Goal: Check status: Check status

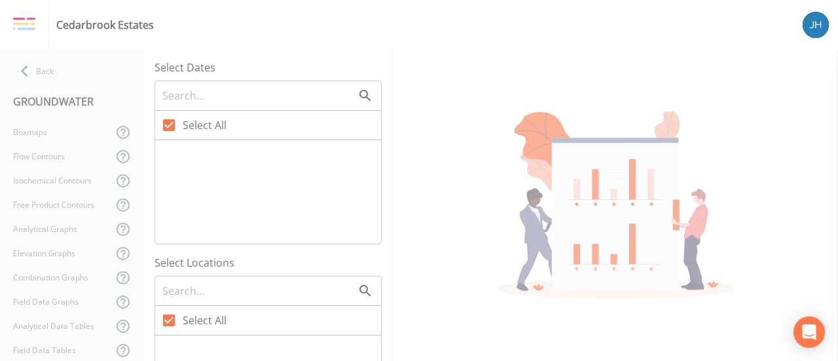
checkbox input "false"
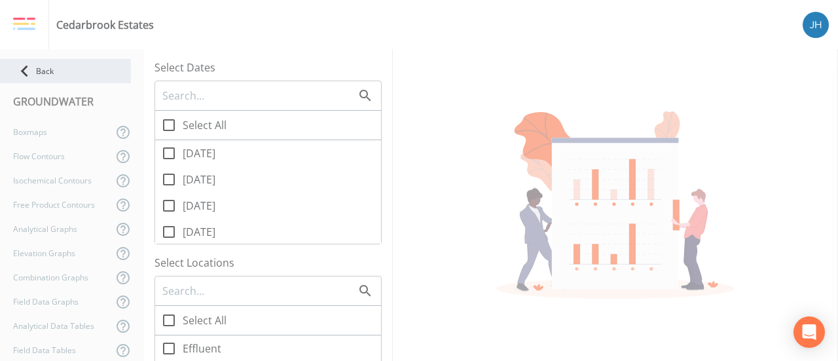
click at [54, 64] on div "Back" at bounding box center [65, 71] width 131 height 24
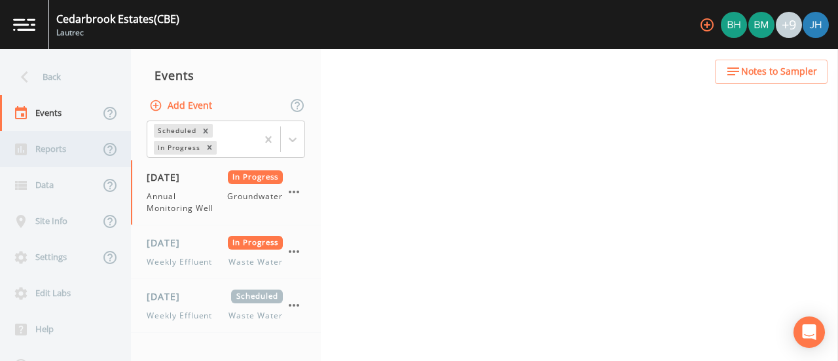
click at [59, 150] on div "Reports" at bounding box center [50, 149] width 100 height 36
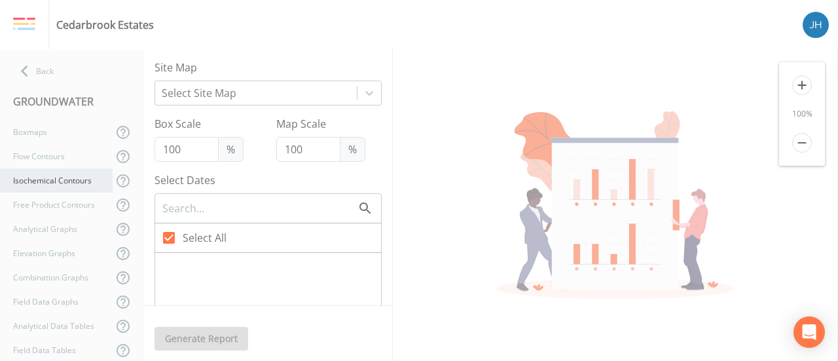
checkbox input "false"
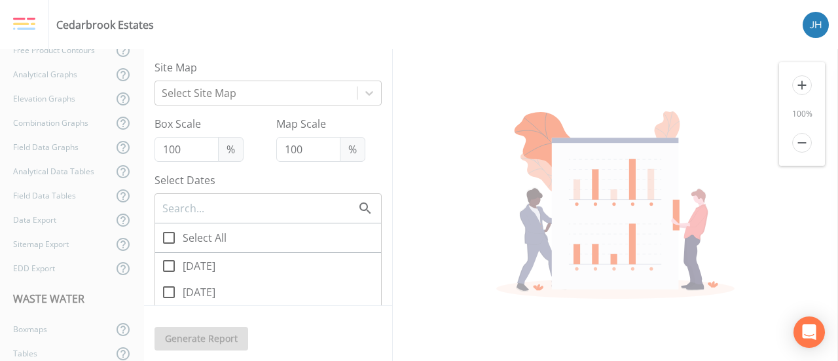
scroll to position [220, 0]
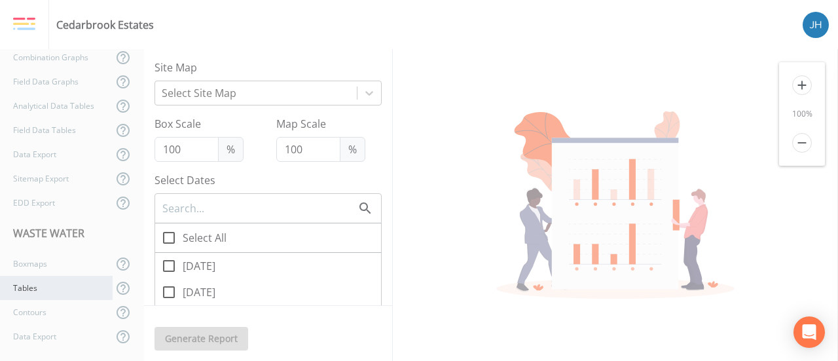
click at [37, 289] on div "Tables" at bounding box center [56, 288] width 113 height 24
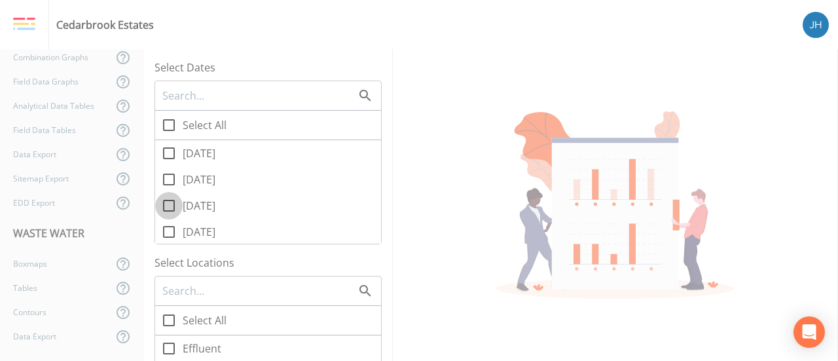
click at [174, 205] on icon at bounding box center [169, 206] width 12 height 12
click at [168, 205] on input "[DATE]" at bounding box center [161, 198] width 13 height 13
checkbox input "true"
click at [174, 229] on icon at bounding box center [169, 232] width 12 height 12
click at [168, 229] on input "[DATE]" at bounding box center [161, 224] width 13 height 13
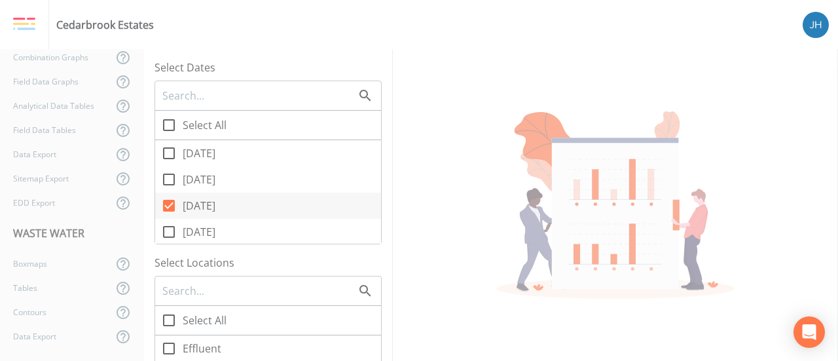
checkbox input "true"
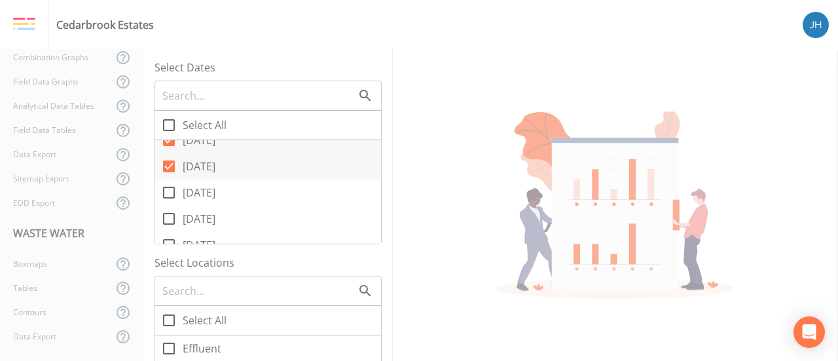
click at [169, 193] on icon at bounding box center [169, 193] width 16 height 16
click at [168, 192] on input "[DATE]" at bounding box center [161, 185] width 13 height 13
checkbox input "true"
click at [167, 217] on input "[DATE]" at bounding box center [161, 211] width 13 height 13
checkbox input "true"
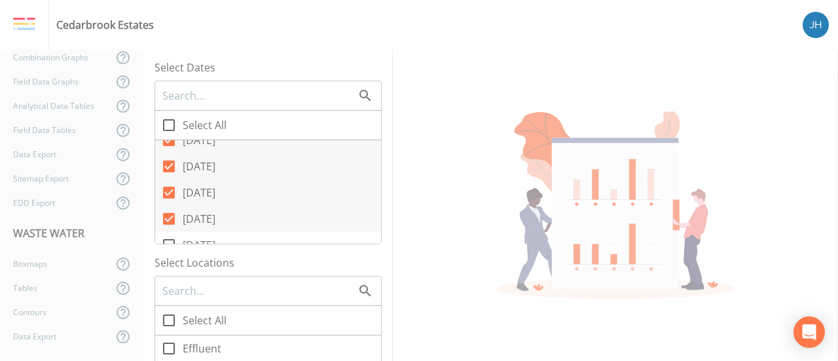
scroll to position [131, 0]
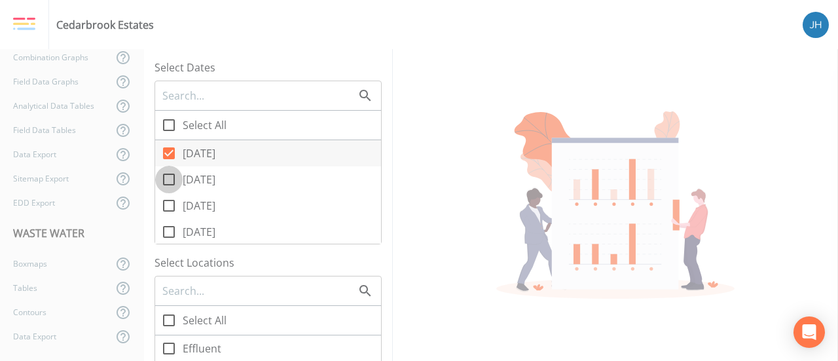
click at [171, 178] on icon at bounding box center [169, 180] width 16 height 16
click at [168, 178] on input "[DATE]" at bounding box center [161, 172] width 13 height 13
checkbox input "true"
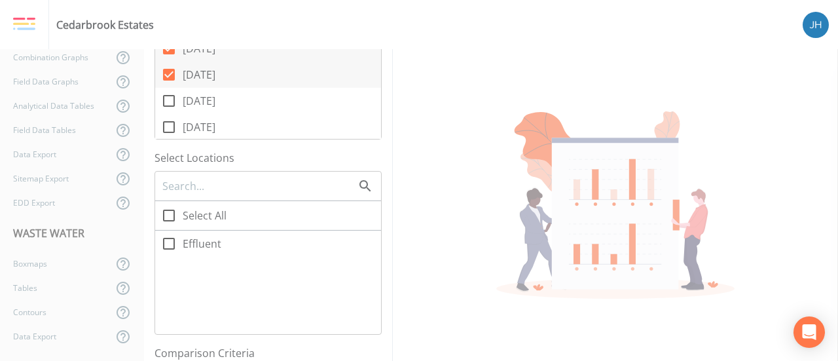
scroll to position [196, 0]
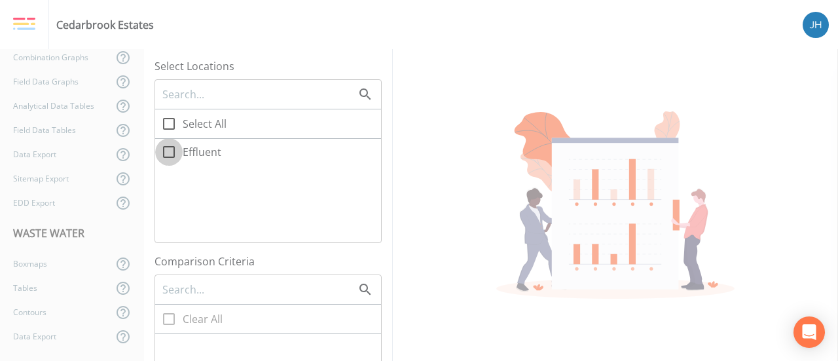
drag, startPoint x: 171, startPoint y: 155, endPoint x: 208, endPoint y: 185, distance: 47.9
click at [170, 154] on icon at bounding box center [169, 152] width 16 height 16
click at [168, 151] on input "Effluent" at bounding box center [161, 144] width 13 height 13
checkbox input "true"
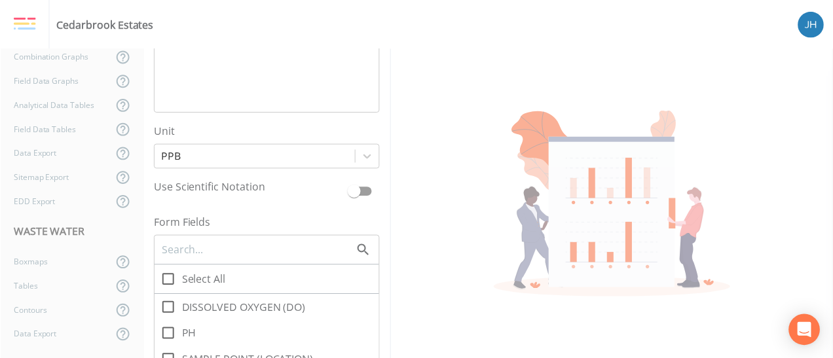
scroll to position [851, 0]
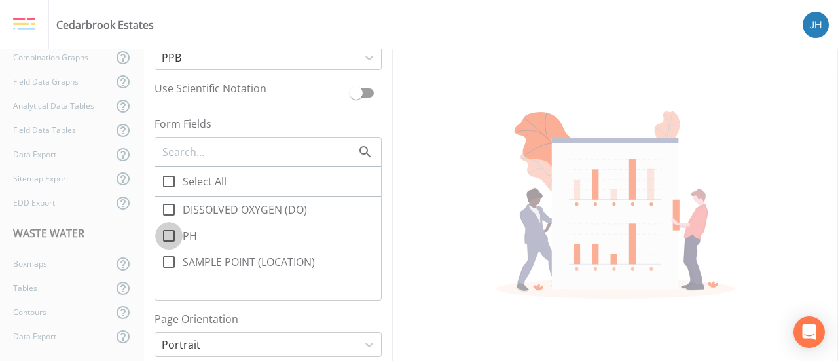
drag, startPoint x: 172, startPoint y: 236, endPoint x: 173, endPoint y: 219, distance: 17.1
click at [172, 235] on icon at bounding box center [169, 236] width 16 height 16
click at [168, 235] on input "PH" at bounding box center [161, 228] width 13 height 13
checkbox input "true"
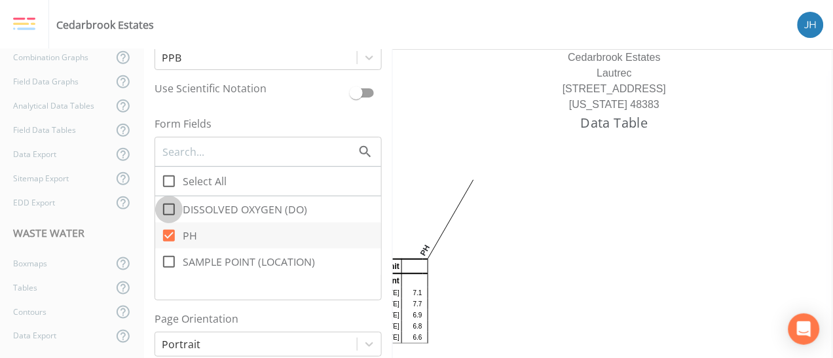
click at [169, 206] on icon at bounding box center [169, 210] width 16 height 16
click at [168, 206] on input "DISSOLVED OXYGEN (DO)" at bounding box center [161, 202] width 13 height 13
checkbox input "true"
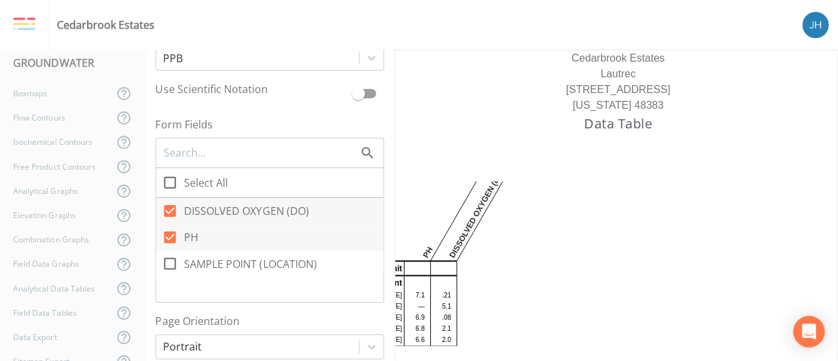
scroll to position [0, 0]
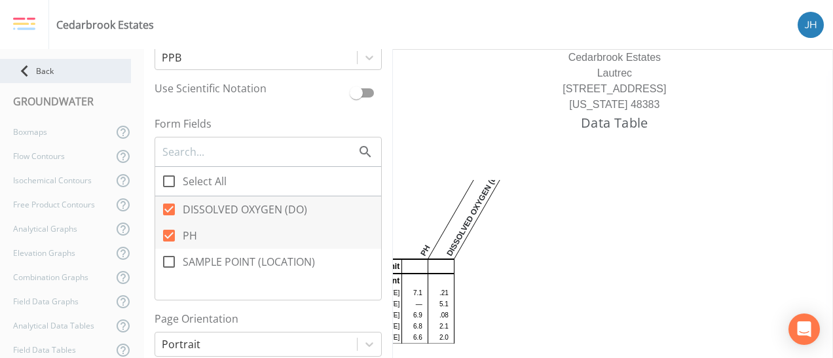
click at [56, 83] on div "Back" at bounding box center [65, 71] width 131 height 24
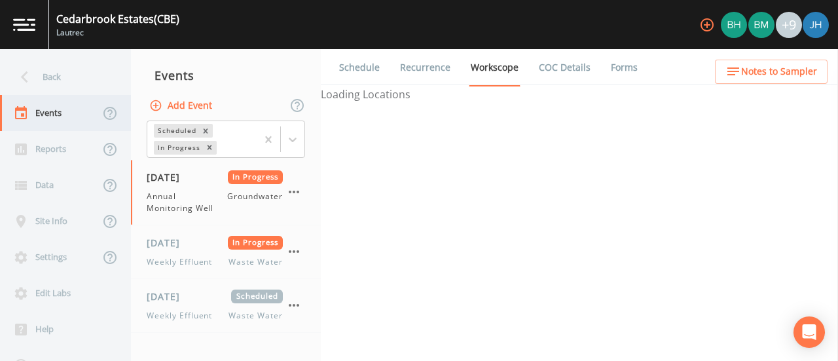
select select "0b1af911-289b-4d7b-9fdf-156f6d27a2cf"
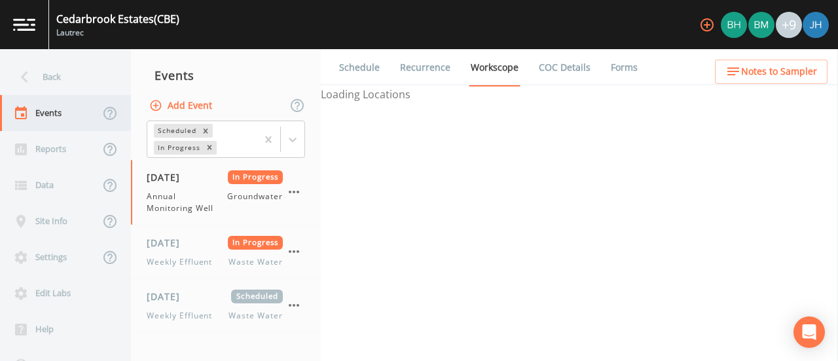
select select "0b1af911-289b-4d7b-9fdf-156f6d27a2cf"
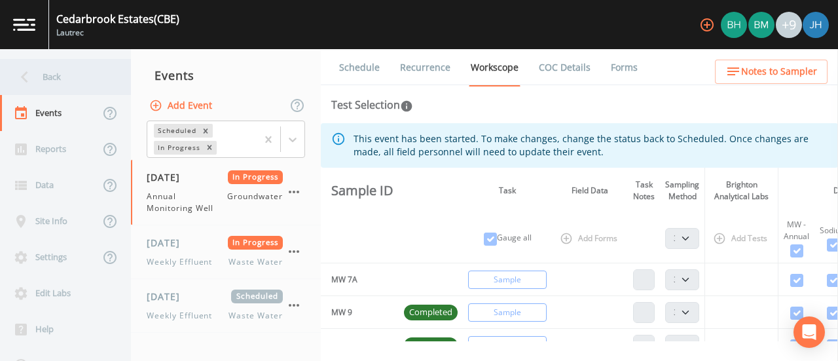
click at [54, 74] on div "Back" at bounding box center [59, 77] width 118 height 36
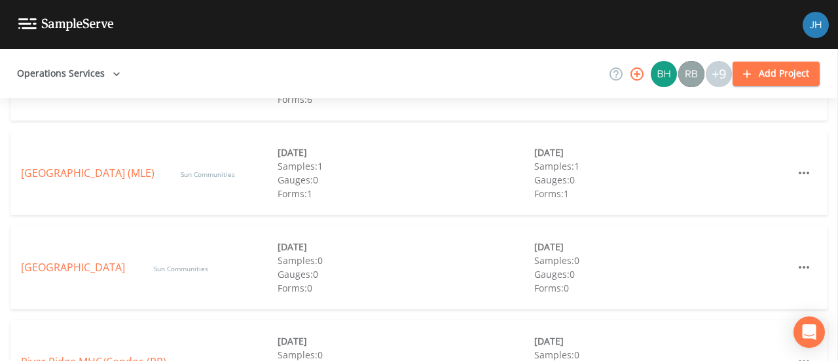
scroll to position [574, 0]
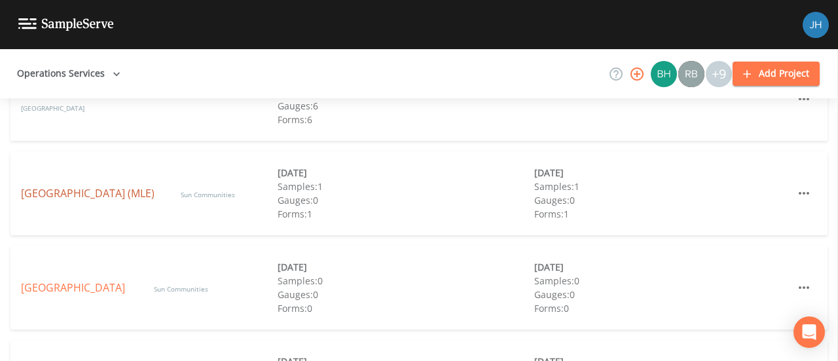
click at [79, 199] on link "[GEOGRAPHIC_DATA] (MLE)" at bounding box center [88, 193] width 134 height 14
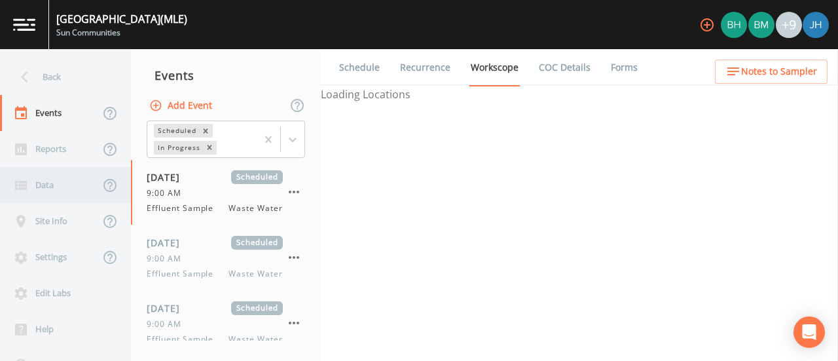
select select "092b3f94-5697-4c94-9891-da161916fdbb"
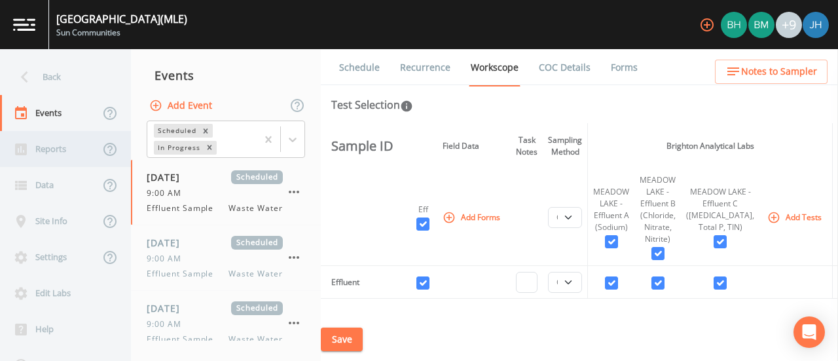
click at [46, 147] on div "Reports" at bounding box center [50, 149] width 100 height 36
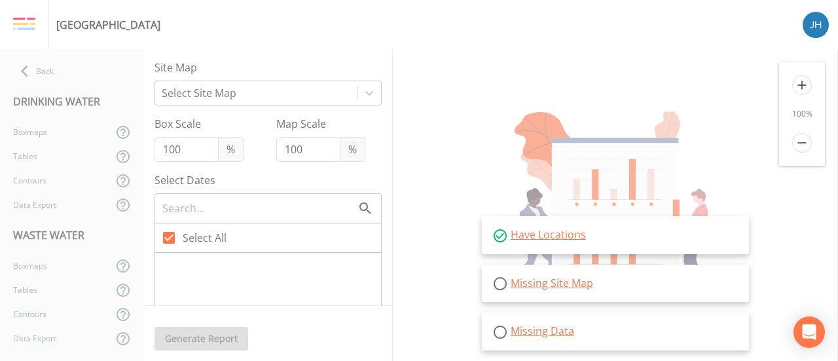
scroll to position [2, 0]
click at [30, 289] on div "Tables" at bounding box center [56, 288] width 113 height 24
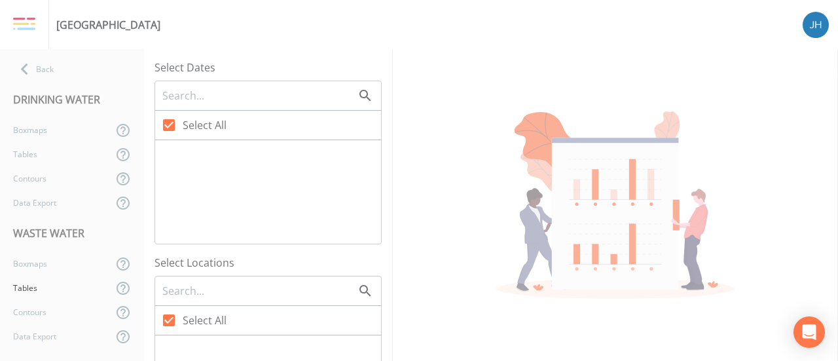
checkbox input "false"
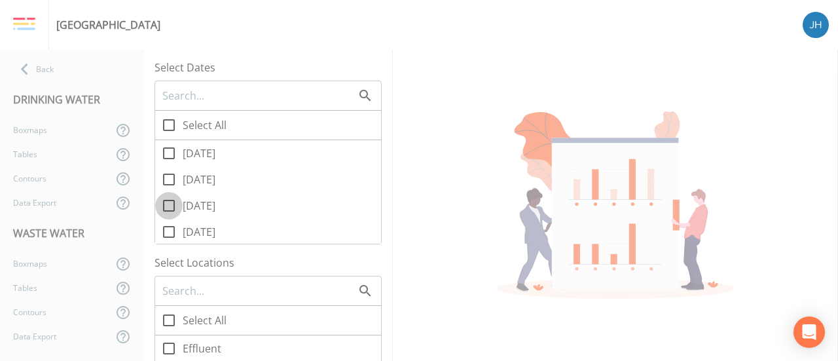
click at [171, 206] on icon at bounding box center [169, 206] width 16 height 16
click at [168, 205] on input "[DATE]" at bounding box center [161, 198] width 13 height 13
checkbox input "true"
click at [169, 227] on icon at bounding box center [169, 232] width 16 height 16
click at [168, 227] on input "[DATE]" at bounding box center [161, 224] width 13 height 13
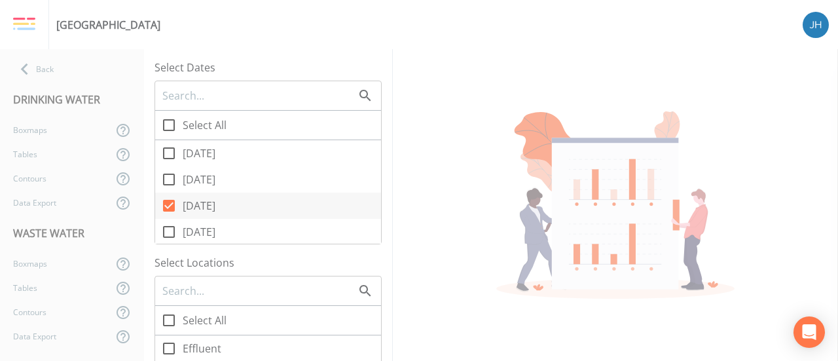
checkbox input "true"
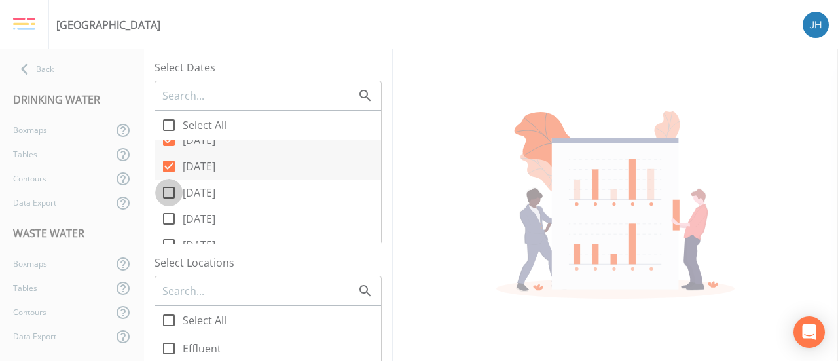
click at [168, 196] on icon at bounding box center [169, 193] width 16 height 16
click at [168, 192] on input "[DATE]" at bounding box center [161, 185] width 13 height 13
checkbox input "true"
click at [168, 223] on icon at bounding box center [169, 219] width 12 height 12
click at [168, 218] on input "[DATE]" at bounding box center [161, 211] width 13 height 13
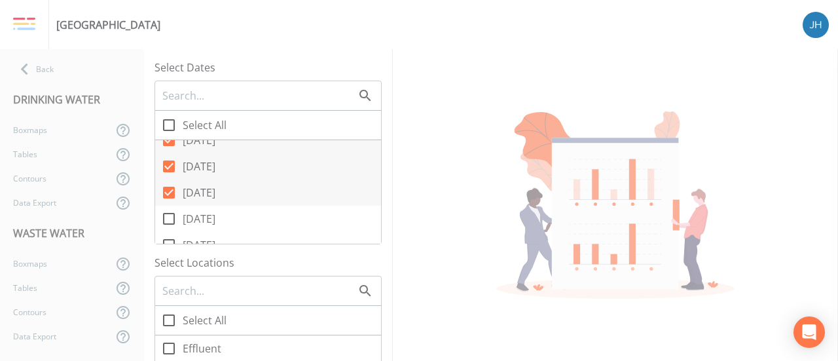
checkbox input "true"
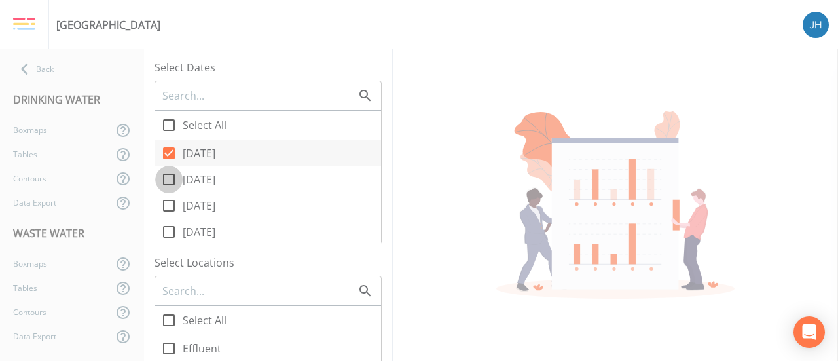
click at [166, 180] on icon at bounding box center [169, 180] width 16 height 16
click at [166, 179] on input "[DATE]" at bounding box center [161, 172] width 13 height 13
checkbox input "true"
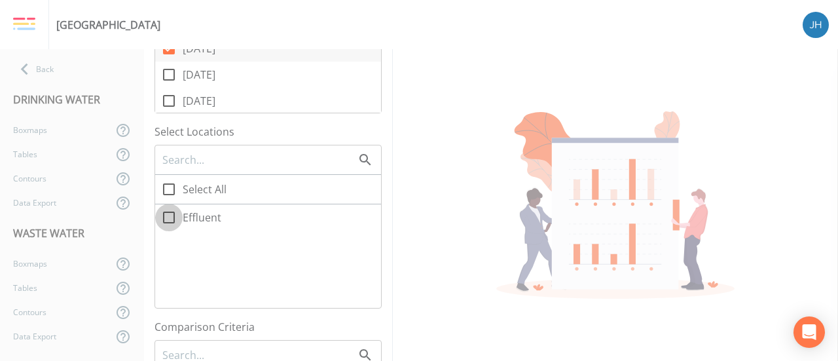
click at [172, 217] on icon at bounding box center [169, 218] width 16 height 16
click at [168, 217] on input "Effluent" at bounding box center [161, 210] width 13 height 13
checkbox input "true"
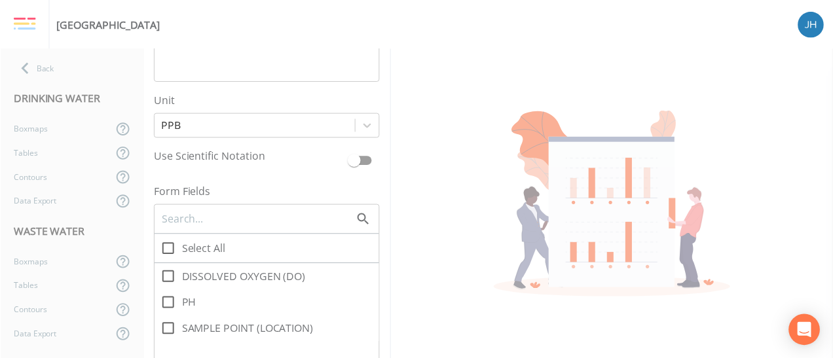
scroll to position [851, 0]
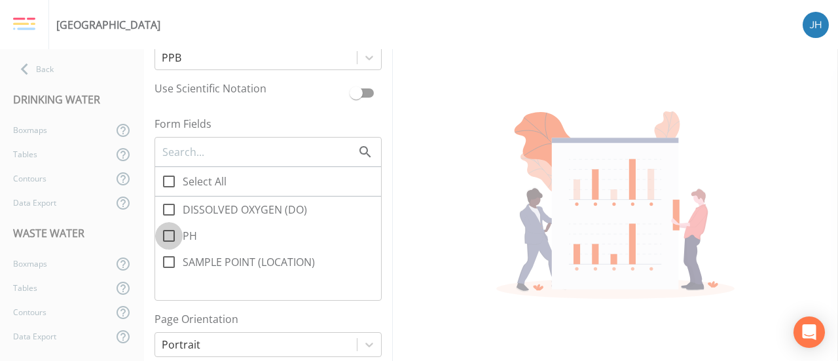
click at [171, 243] on icon at bounding box center [169, 236] width 16 height 16
click at [168, 235] on input "PH" at bounding box center [161, 228] width 13 height 13
checkbox input "true"
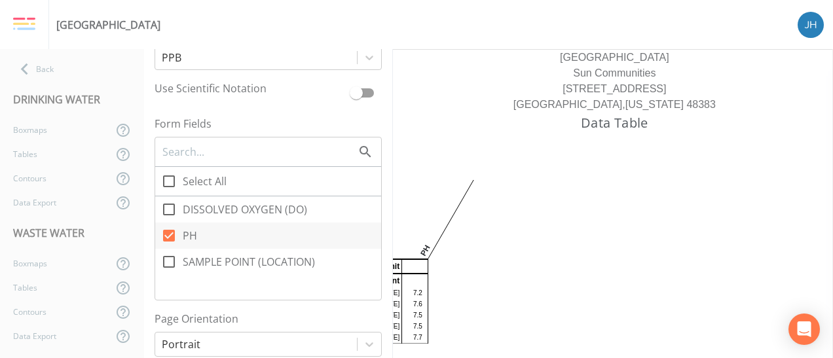
click at [170, 213] on icon at bounding box center [169, 210] width 16 height 16
click at [168, 209] on input "DISSOLVED OXYGEN (DO)" at bounding box center [161, 202] width 13 height 13
checkbox input "true"
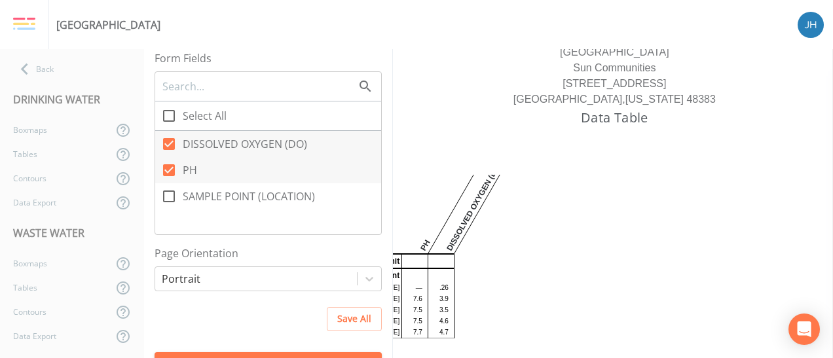
scroll to position [6, 0]
